Goal: Information Seeking & Learning: Learn about a topic

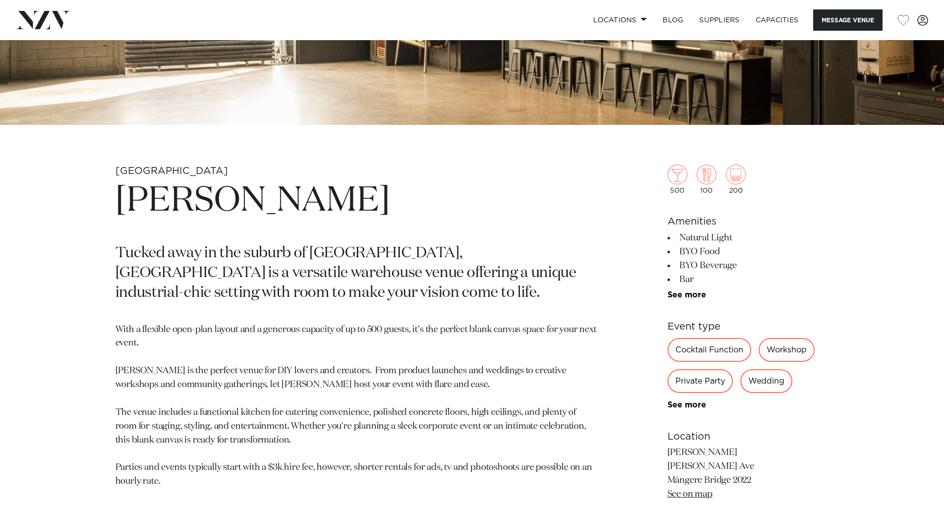
scroll to position [415, 0]
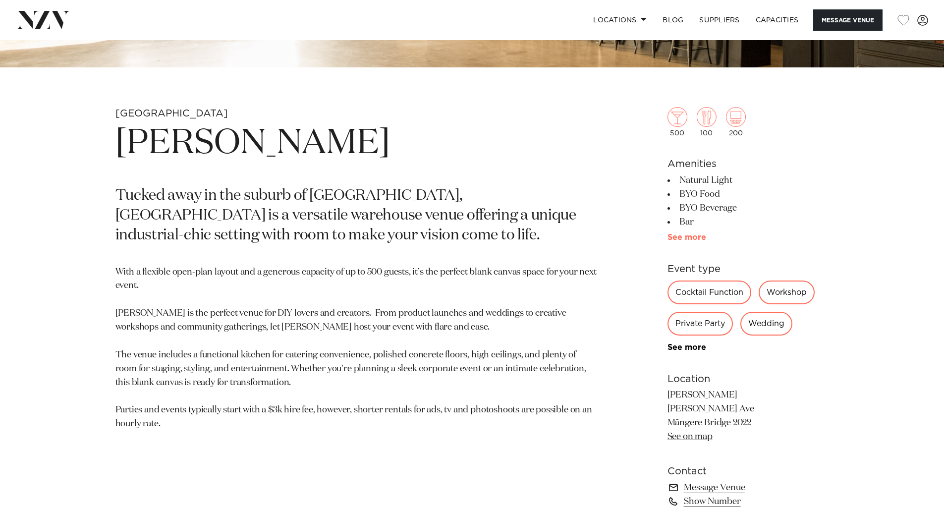
click at [676, 236] on link "See more" at bounding box center [705, 237] width 77 height 8
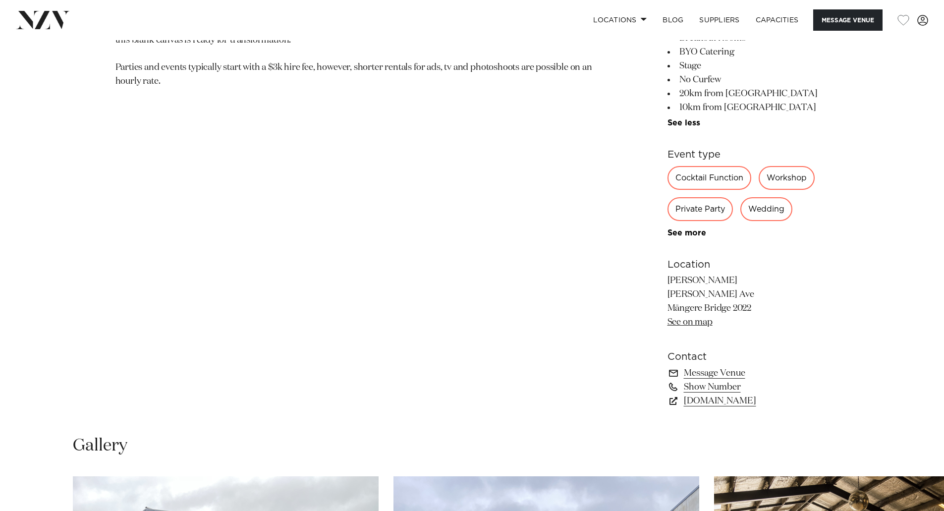
scroll to position [759, 0]
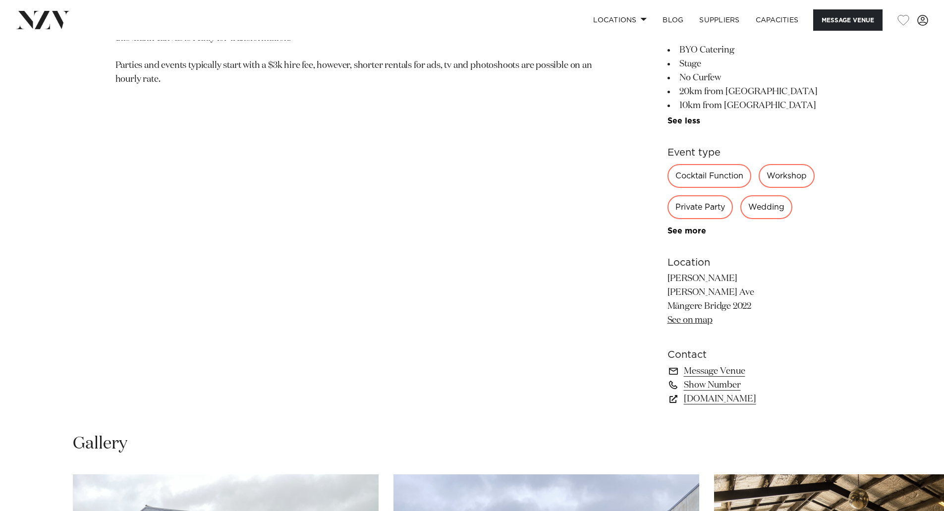
click at [711, 210] on div "Private Party" at bounding box center [699, 207] width 65 height 24
click at [691, 232] on link "See more" at bounding box center [705, 231] width 77 height 8
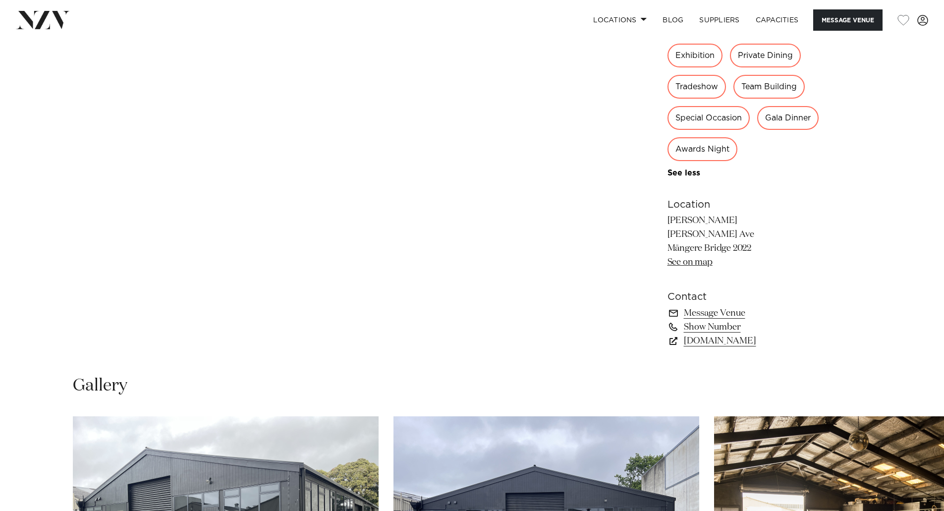
scroll to position [1046, 0]
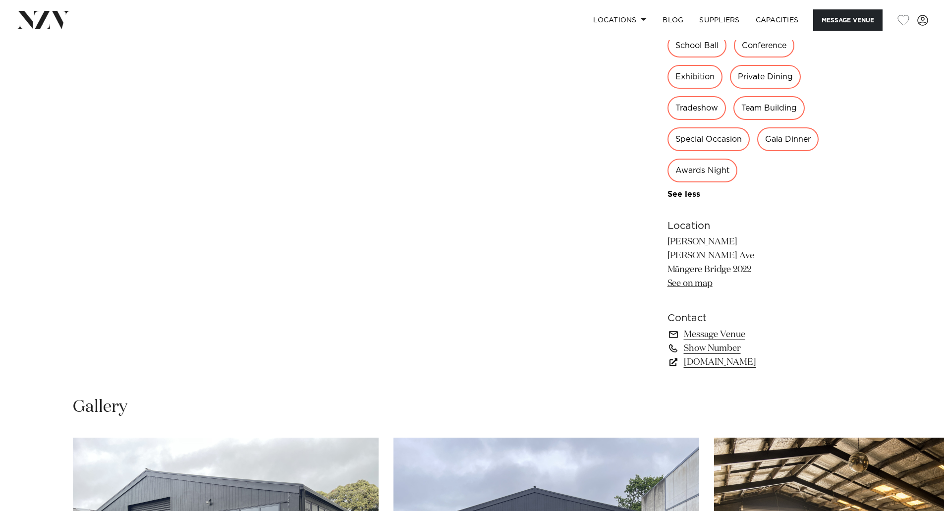
click at [713, 362] on link "[DOMAIN_NAME]" at bounding box center [748, 362] width 162 height 14
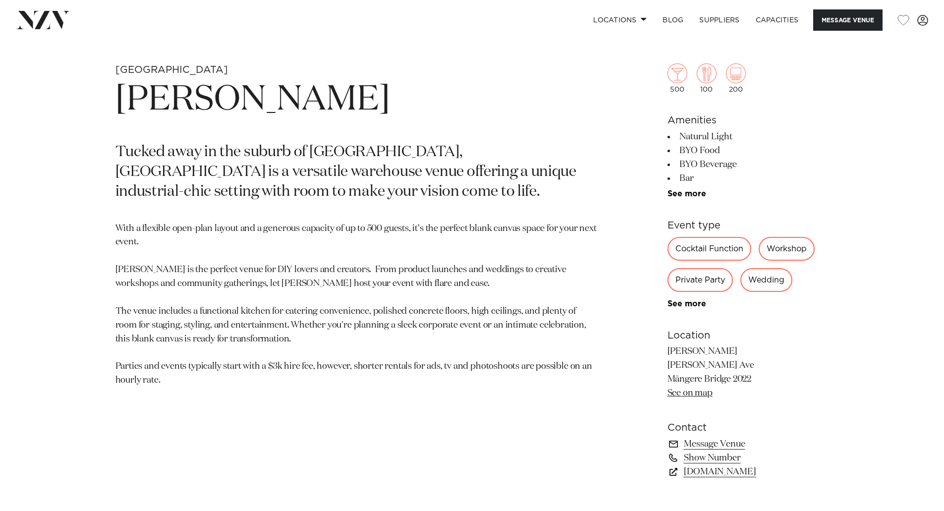
scroll to position [458, 0]
click at [769, 17] on link "Capacities" at bounding box center [777, 19] width 59 height 21
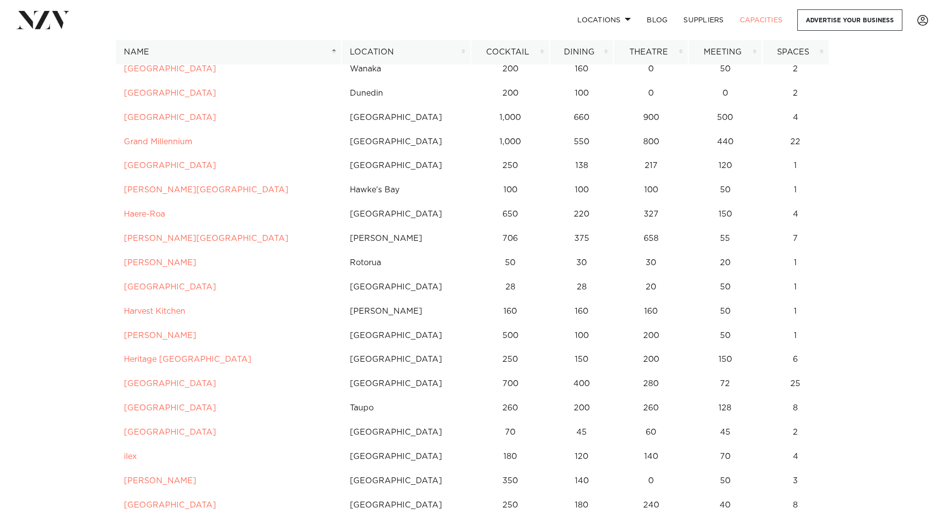
scroll to position [2243, 0]
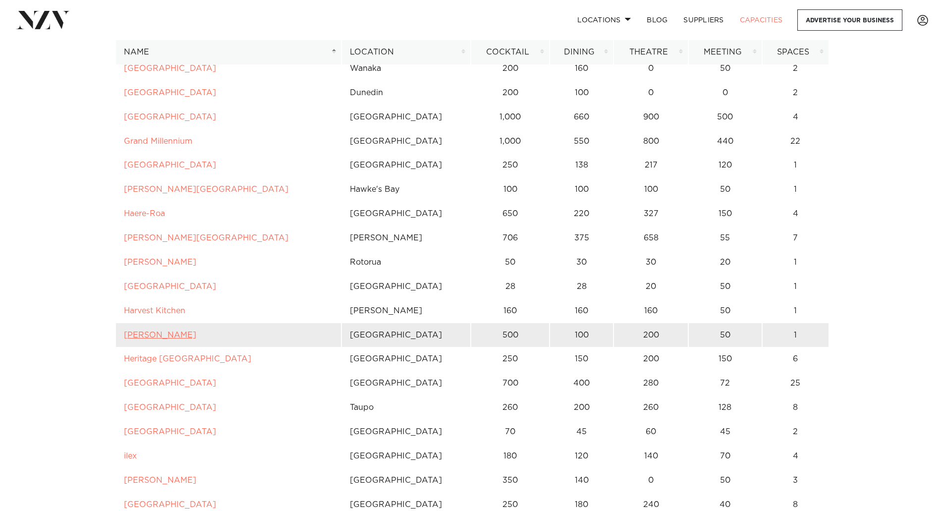
click at [142, 336] on link "[PERSON_NAME]" at bounding box center [160, 335] width 72 height 8
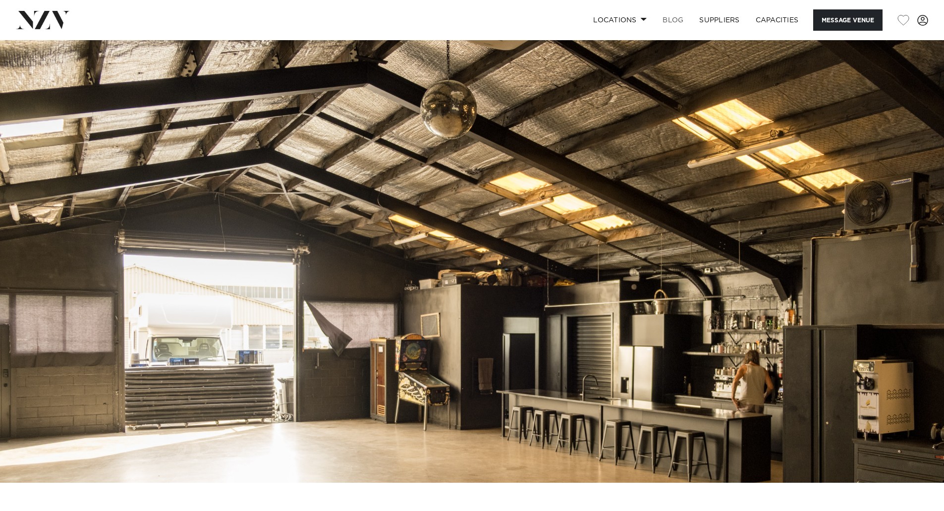
click at [667, 20] on link "BLOG" at bounding box center [672, 19] width 37 height 21
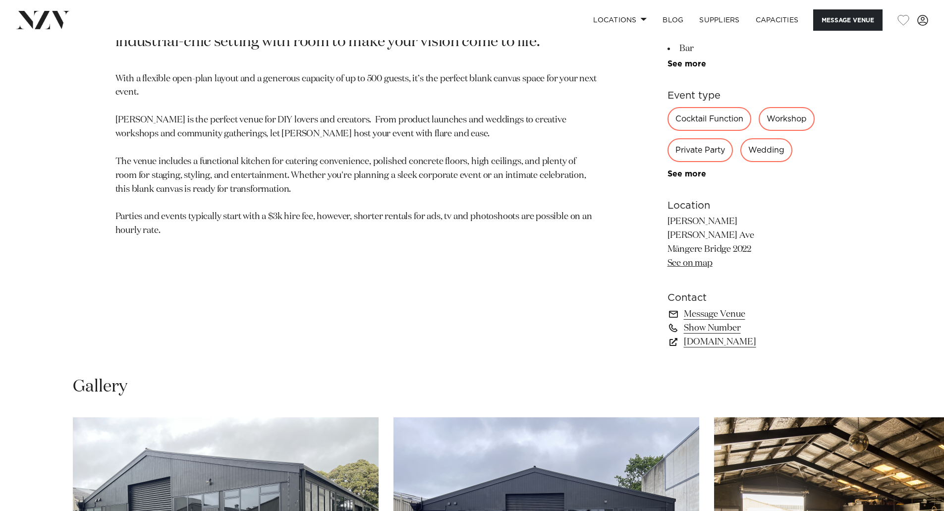
scroll to position [617, 0]
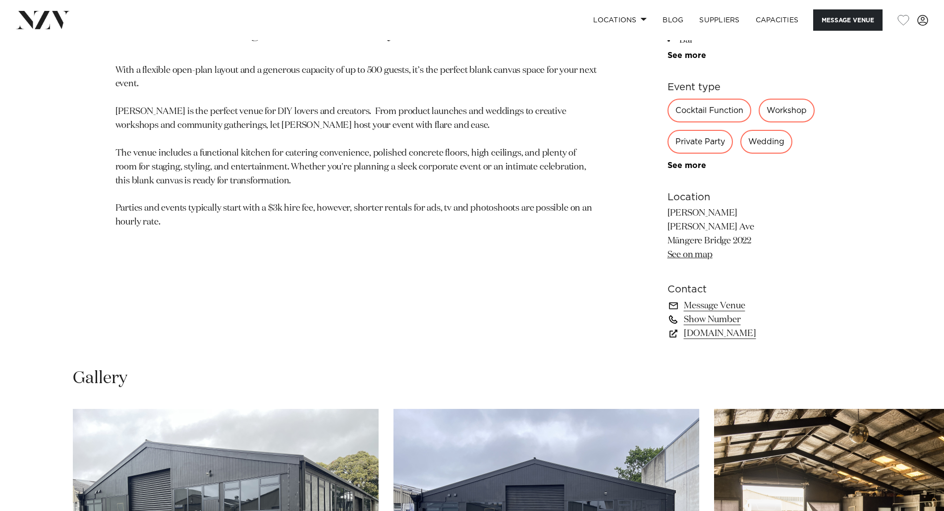
click at [713, 320] on link "Show Number" at bounding box center [748, 320] width 162 height 14
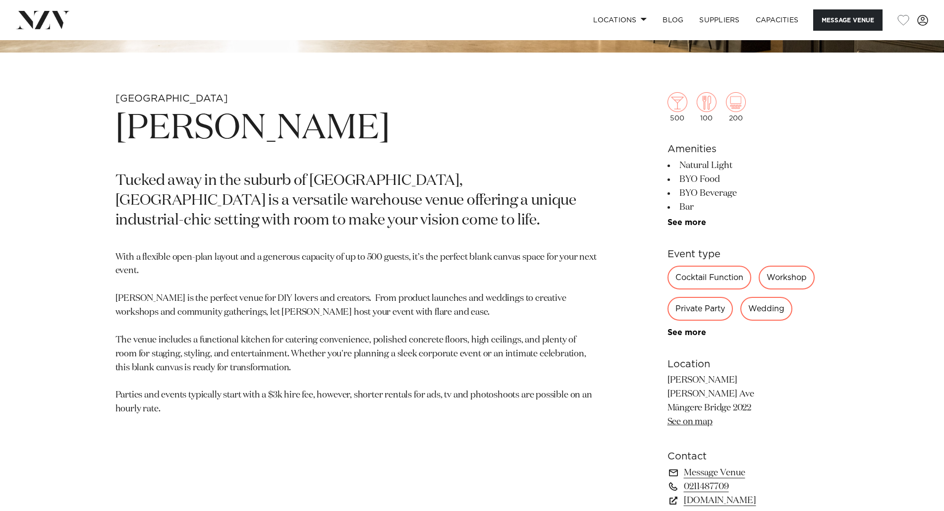
scroll to position [430, 0]
click at [691, 223] on link "See more" at bounding box center [705, 223] width 77 height 8
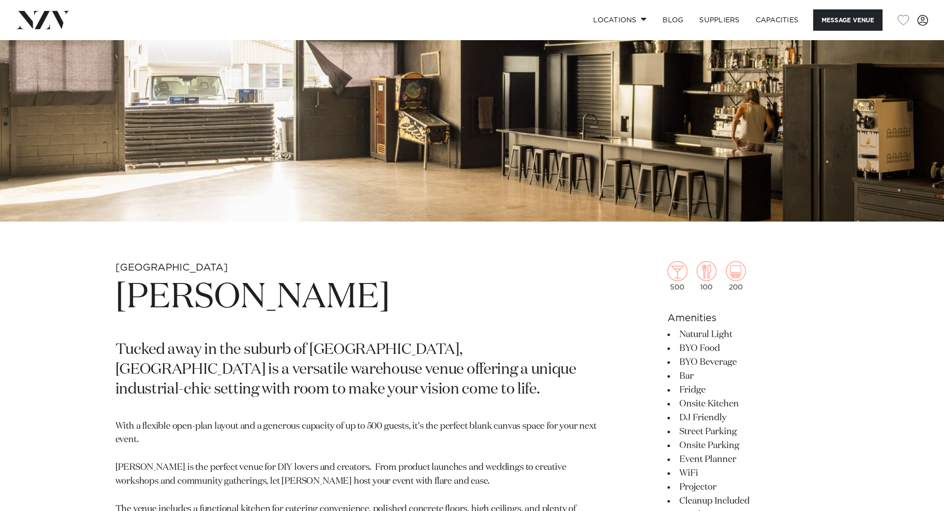
scroll to position [262, 0]
click at [679, 271] on img at bounding box center [677, 271] width 20 height 20
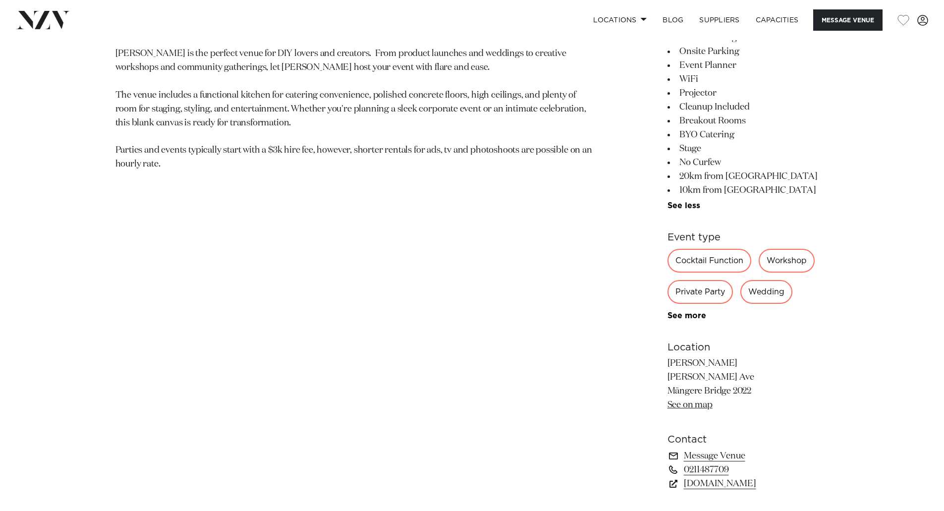
scroll to position [684, 0]
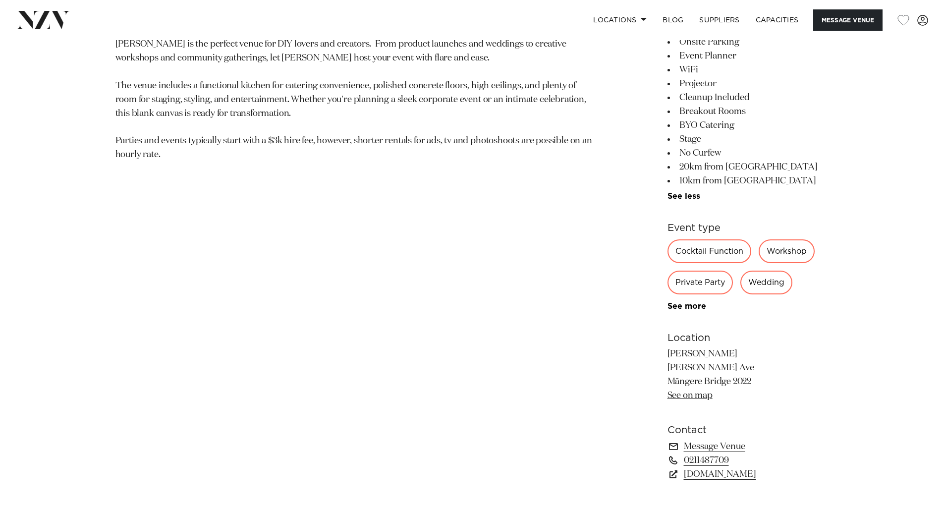
click at [677, 395] on link "See on map" at bounding box center [689, 395] width 45 height 9
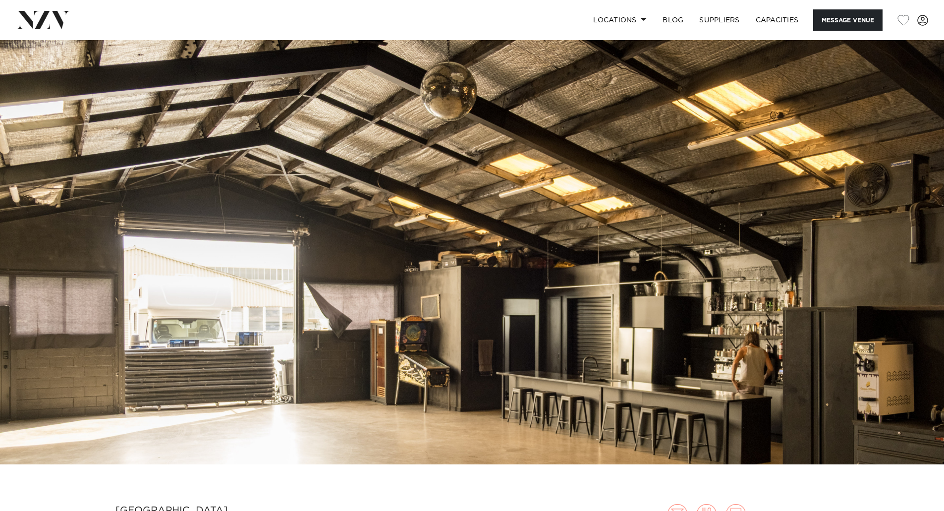
scroll to position [0, 0]
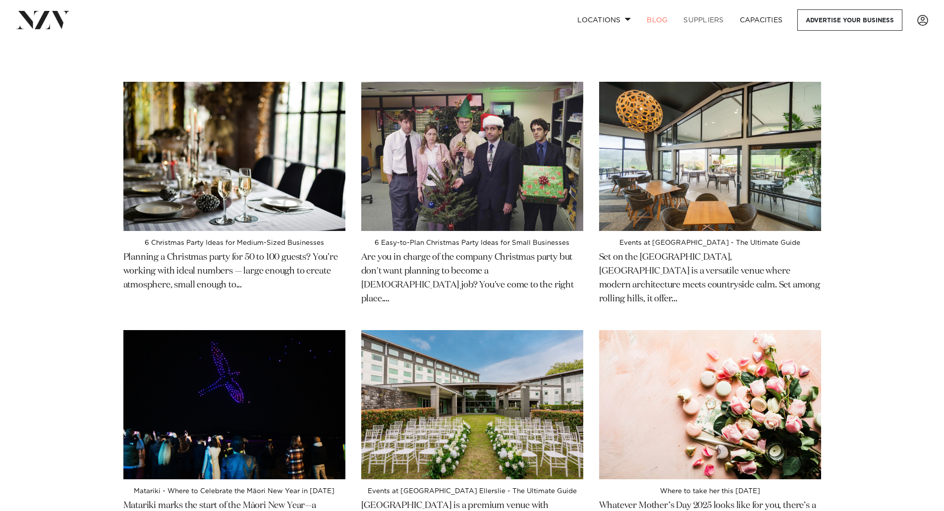
click at [710, 21] on link "SUPPLIERS" at bounding box center [703, 19] width 56 height 21
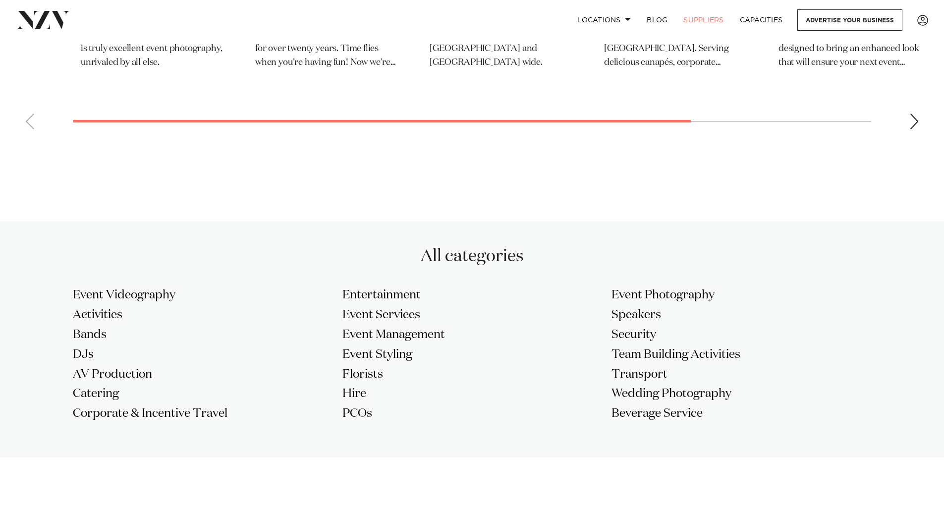
scroll to position [662, 0]
click at [79, 356] on h3 "DJs" at bounding box center [203, 354] width 260 height 16
